Goal: Ask a question

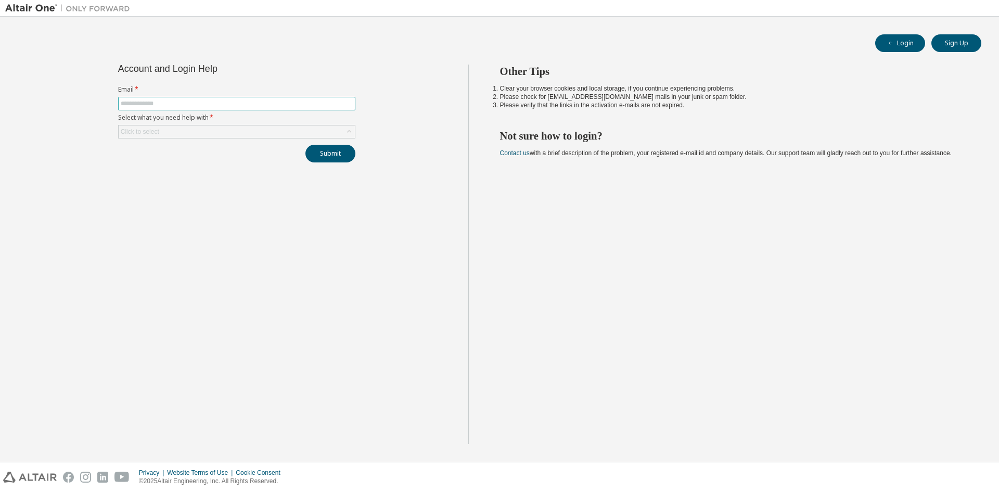
click at [198, 108] on span at bounding box center [236, 104] width 237 height 14
click at [198, 92] on label "Email *" at bounding box center [236, 89] width 237 height 8
drag, startPoint x: 206, startPoint y: 112, endPoint x: 206, endPoint y: 98, distance: 14.1
click at [206, 111] on form "Email * Select what you need help with * Click to select" at bounding box center [236, 111] width 237 height 53
click at [206, 98] on span at bounding box center [236, 104] width 237 height 14
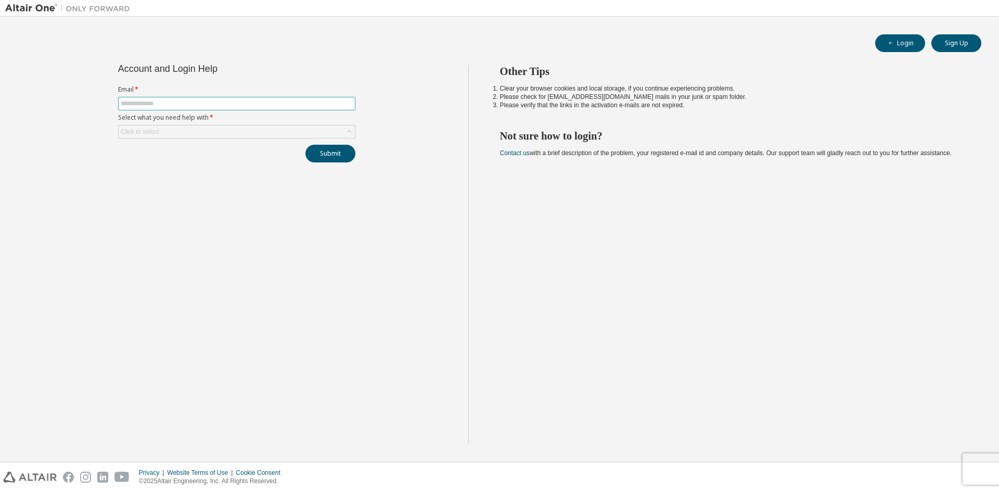
click at [206, 98] on span at bounding box center [236, 104] width 237 height 14
click at [206, 108] on span at bounding box center [236, 104] width 237 height 14
click at [207, 104] on input "text" at bounding box center [237, 103] width 232 height 8
type input "**********"
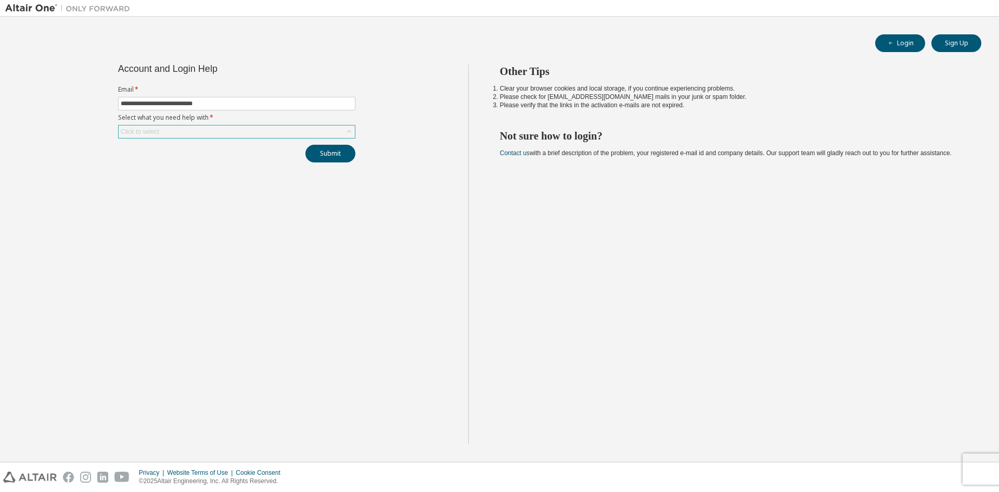
click at [195, 131] on div "Click to select" at bounding box center [237, 131] width 236 height 12
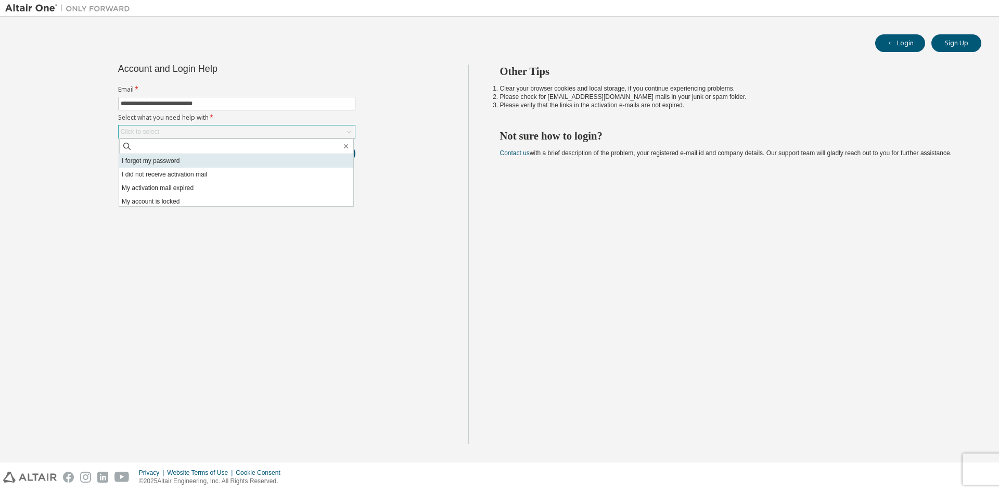
click at [156, 166] on li "I forgot my password" at bounding box center [236, 161] width 234 height 14
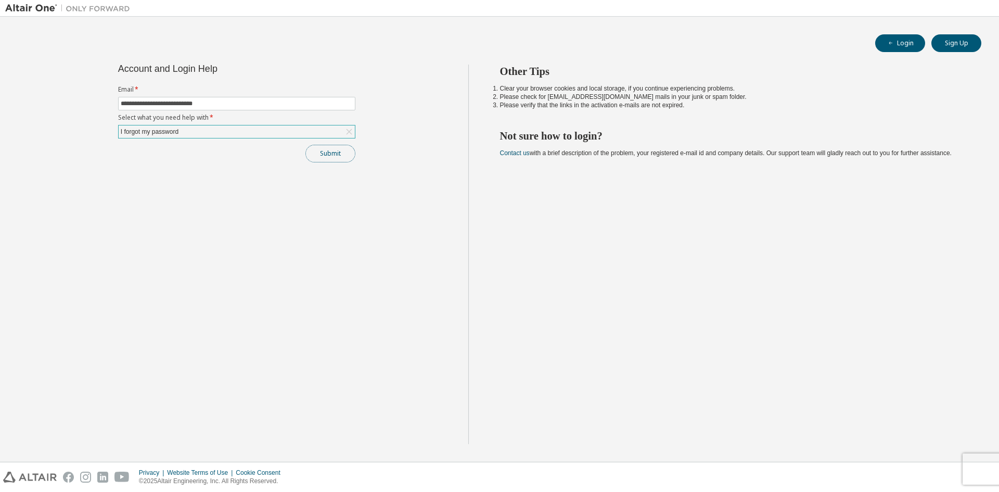
click at [351, 158] on button "Submit" at bounding box center [331, 154] width 50 height 18
click at [350, 147] on button "Submit" at bounding box center [331, 154] width 50 height 18
